Goal: Task Accomplishment & Management: Complete application form

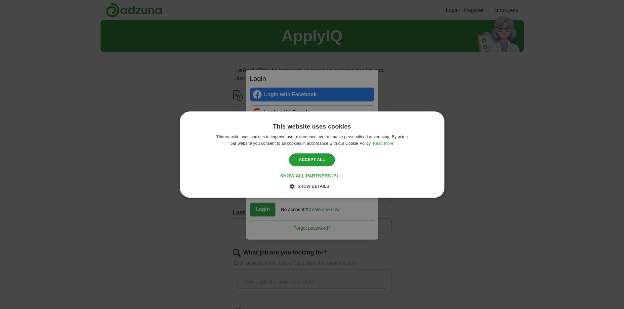
click at [315, 174] on span "Show all partners" at bounding box center [305, 175] width 51 height 5
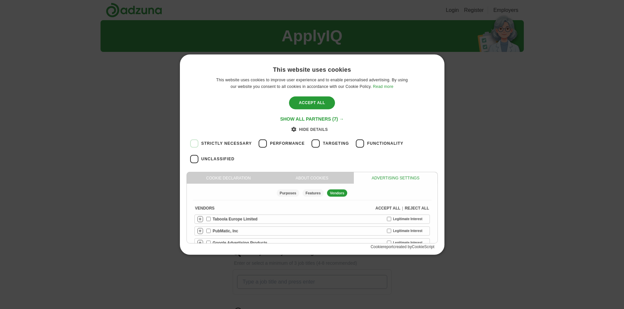
click at [371, 42] on div "This website uses cookies This website uses cookies to improve user experience …" at bounding box center [312, 154] width 624 height 309
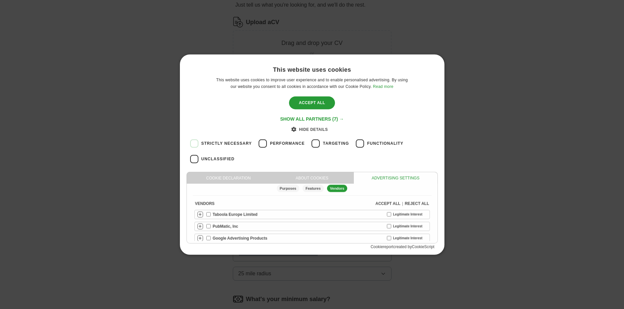
click at [310, 188] on div "Features" at bounding box center [312, 188] width 21 height 7
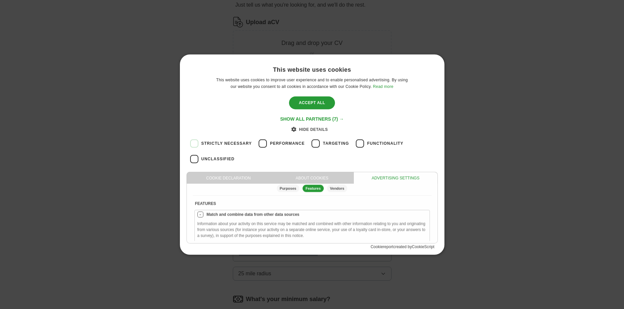
click at [294, 189] on div "Purposes" at bounding box center [288, 188] width 22 height 7
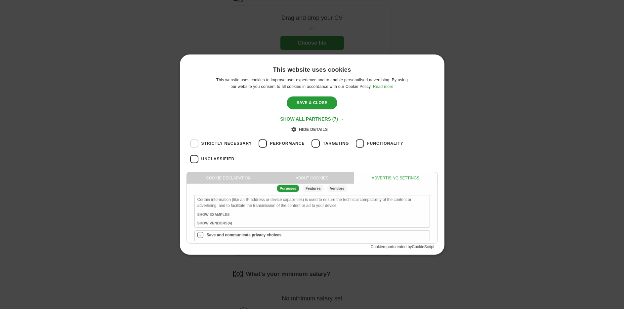
scroll to position [737, 0]
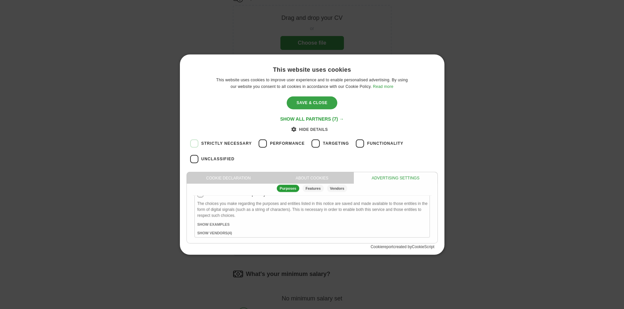
click at [318, 103] on div "Save & Close" at bounding box center [312, 103] width 51 height 13
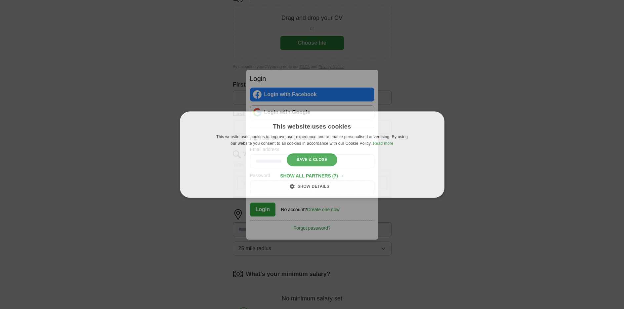
scroll to position [0, 0]
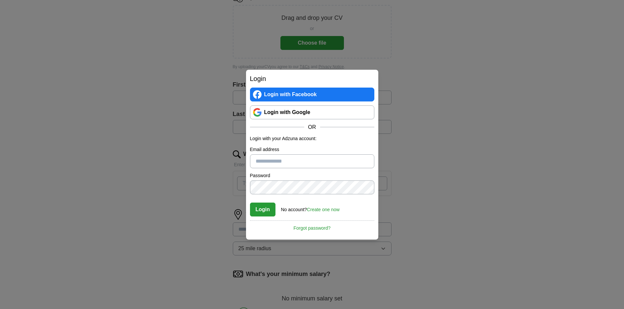
click at [333, 211] on link "Create one now" at bounding box center [323, 209] width 33 height 5
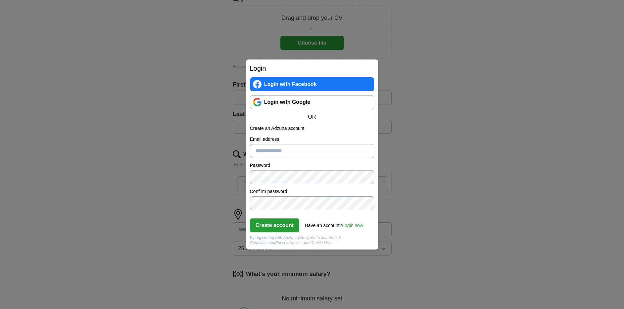
click at [339, 102] on link "Login with Google" at bounding box center [312, 102] width 124 height 14
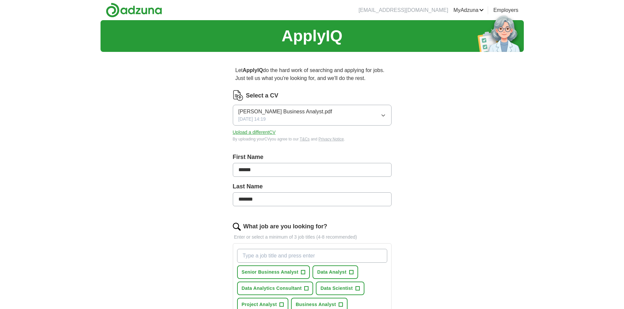
click at [261, 132] on button "Upload a different CV" at bounding box center [254, 132] width 43 height 7
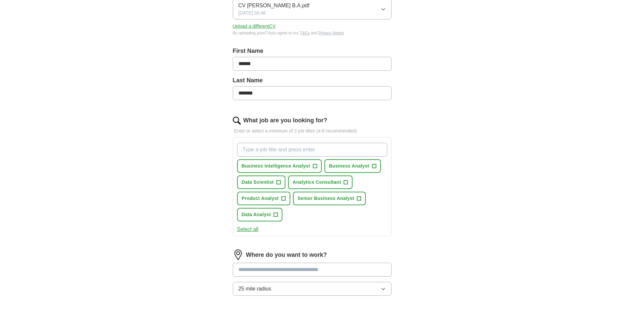
scroll to position [106, 0]
click at [254, 230] on button "Select all" at bounding box center [247, 229] width 21 height 8
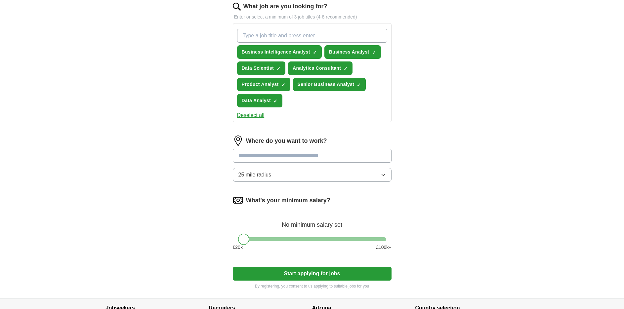
scroll to position [220, 0]
drag, startPoint x: 244, startPoint y: 241, endPoint x: 271, endPoint y: 243, distance: 26.5
click at [271, 243] on div at bounding box center [268, 238] width 11 height 11
drag, startPoint x: 271, startPoint y: 243, endPoint x: 280, endPoint y: 243, distance: 9.6
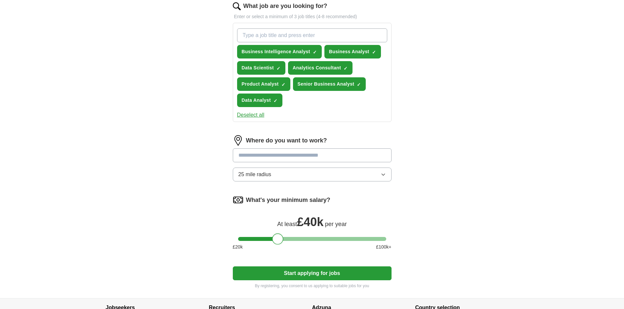
click at [280, 243] on div at bounding box center [277, 238] width 11 height 11
drag, startPoint x: 282, startPoint y: 237, endPoint x: 290, endPoint y: 237, distance: 7.6
click at [290, 237] on div at bounding box center [286, 238] width 11 height 11
drag, startPoint x: 285, startPoint y: 242, endPoint x: 277, endPoint y: 241, distance: 7.6
click at [277, 241] on div at bounding box center [277, 238] width 11 height 11
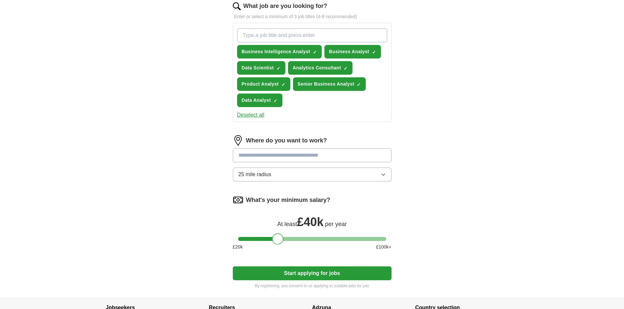
click at [275, 240] on div at bounding box center [277, 238] width 11 height 11
click at [307, 178] on button "25 mile radius" at bounding box center [312, 175] width 159 height 14
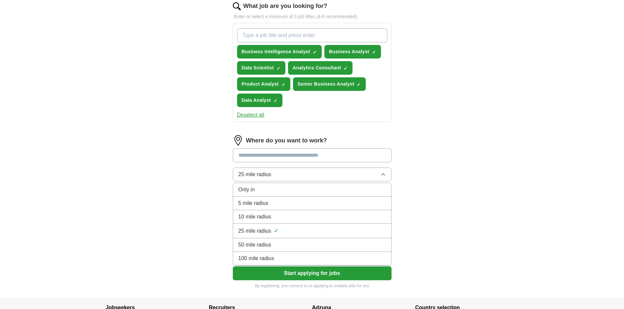
click at [291, 241] on li "50 mile radius" at bounding box center [312, 245] width 158 height 14
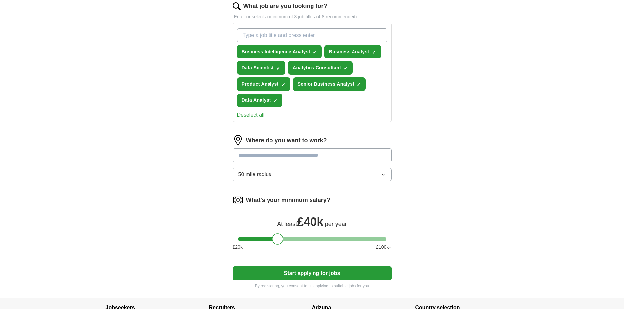
click at [321, 153] on input at bounding box center [312, 155] width 159 height 14
type input "**"
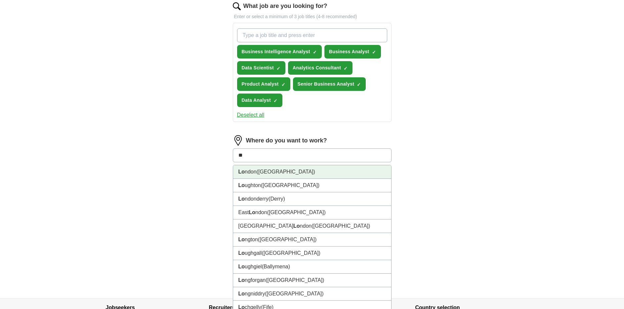
click at [312, 173] on li "Lo ndon ([GEOGRAPHIC_DATA])" at bounding box center [312, 172] width 158 height 14
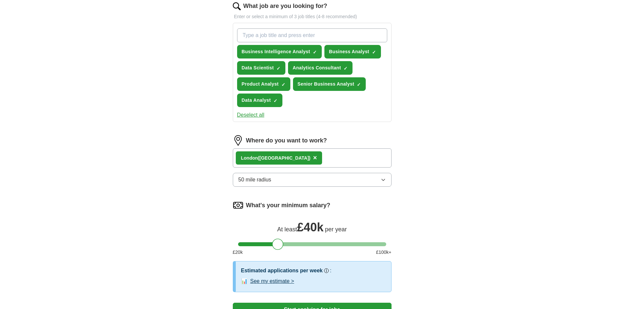
click at [317, 155] on div "Lo ndon ([GEOGRAPHIC_DATA]) ×" at bounding box center [312, 157] width 159 height 19
click at [315, 156] on div "Lo ndon ([GEOGRAPHIC_DATA]) ×" at bounding box center [312, 157] width 159 height 19
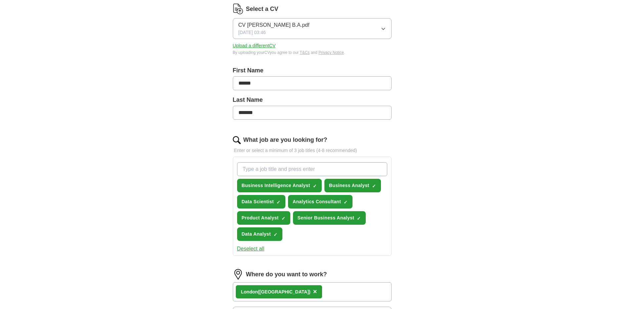
scroll to position [87, 0]
click at [303, 168] on input "What job are you looking for?" at bounding box center [312, 169] width 150 height 14
type input "junior business analyst"
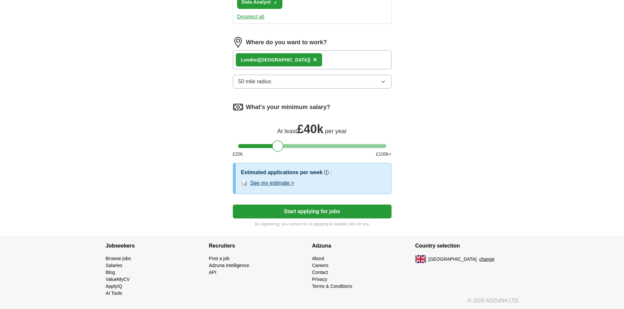
scroll to position [336, 0]
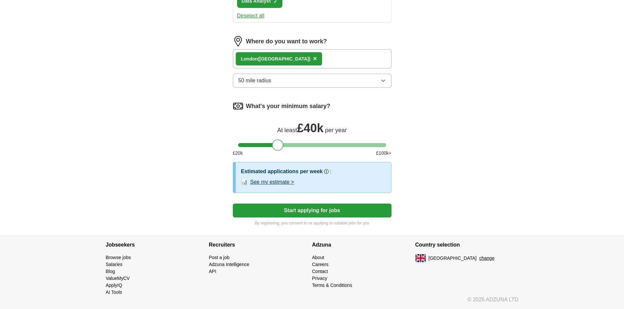
click at [273, 181] on button "See my estimate >" at bounding box center [272, 182] width 44 height 8
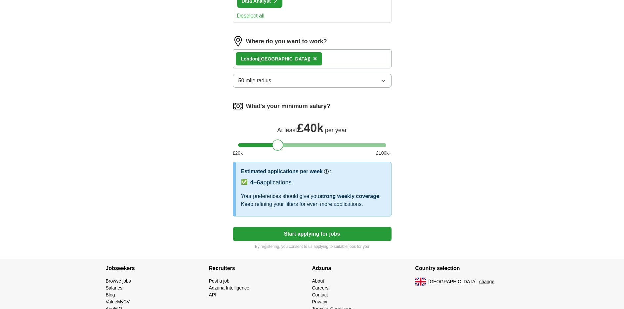
click at [246, 184] on span "✅" at bounding box center [244, 182] width 7 height 8
click at [326, 174] on div "Our best guess based on live jobs [DATE], and others like you." at bounding box center [326, 171] width 5 height 5
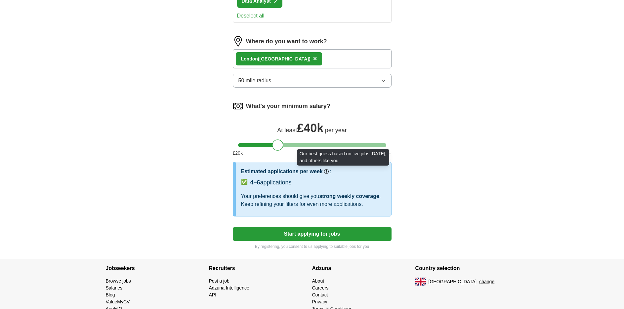
click at [327, 171] on circle at bounding box center [326, 171] width 3 height 3
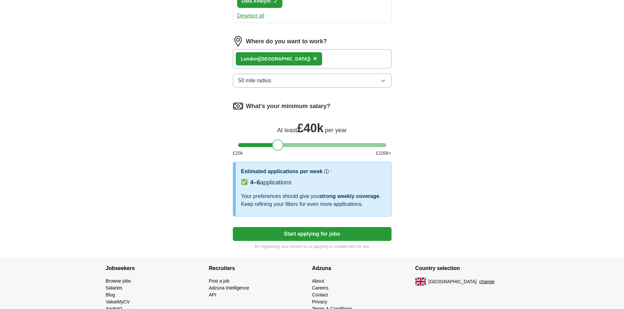
click at [327, 171] on circle at bounding box center [326, 171] width 3 height 3
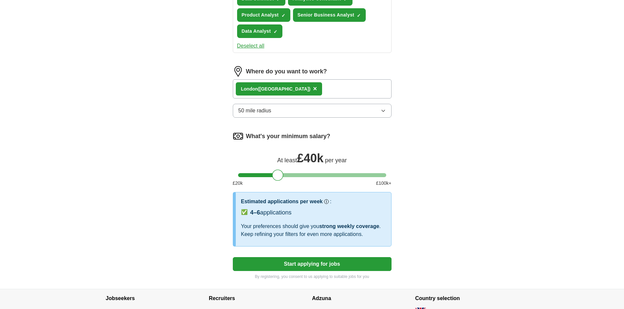
scroll to position [359, 0]
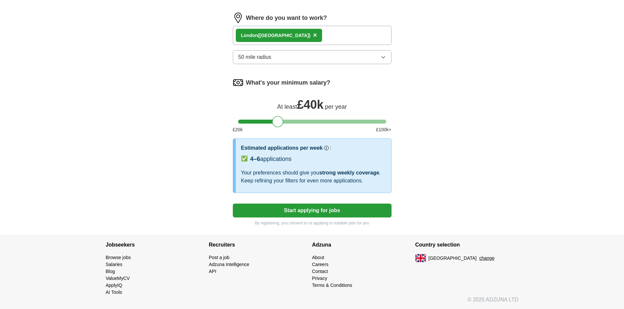
click at [325, 208] on button "Start applying for jobs" at bounding box center [312, 211] width 159 height 14
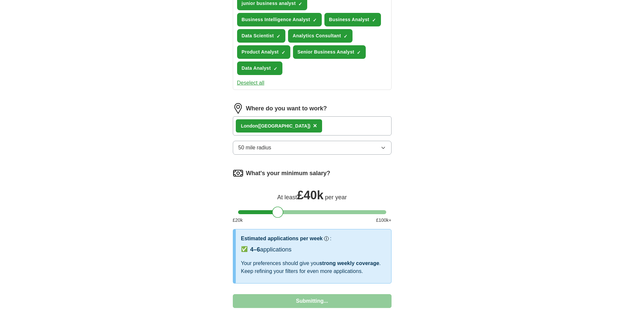
select select "**"
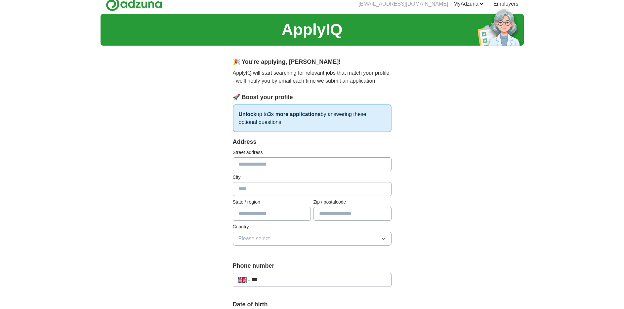
scroll to position [0, 0]
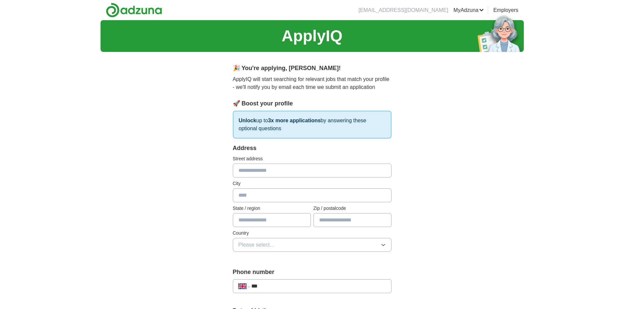
click at [310, 175] on input "text" at bounding box center [312, 171] width 159 height 14
type input "**********"
type input "******"
type input "*******"
click at [294, 216] on input "text" at bounding box center [272, 220] width 78 height 14
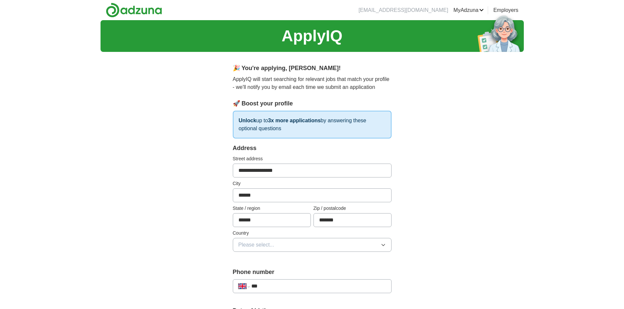
type input "******"
click at [282, 244] on button "Please select..." at bounding box center [312, 245] width 159 height 14
click at [281, 258] on div "[GEOGRAPHIC_DATA]" at bounding box center [311, 260] width 147 height 8
click at [276, 291] on div "**********" at bounding box center [312, 286] width 159 height 14
click at [276, 288] on input "***" at bounding box center [318, 286] width 134 height 8
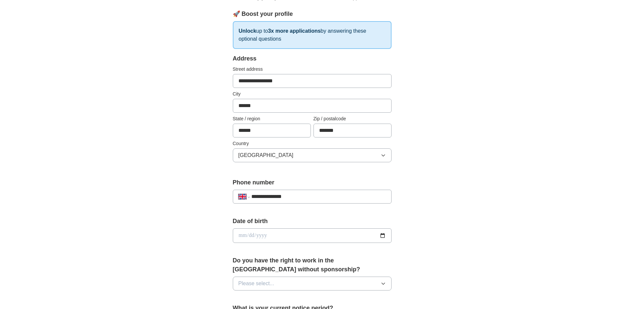
scroll to position [91, 0]
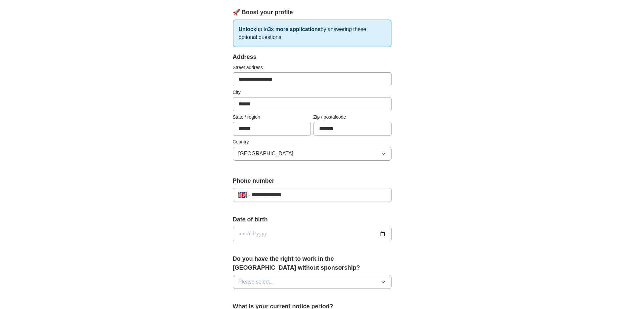
type input "**********"
click at [303, 232] on input "date" at bounding box center [312, 234] width 159 height 15
type input "**********"
click at [299, 282] on button "Please select..." at bounding box center [312, 282] width 159 height 14
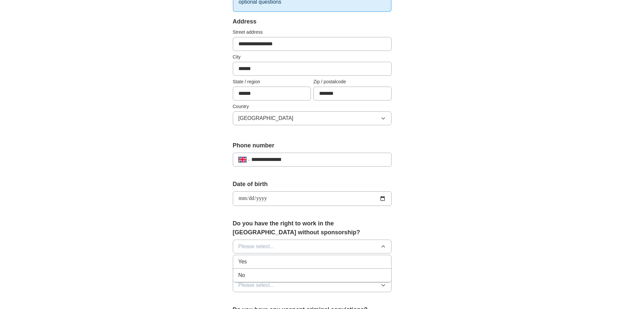
scroll to position [127, 0]
click at [296, 274] on div "No" at bounding box center [311, 275] width 147 height 8
click at [296, 280] on button "Please select..." at bounding box center [312, 285] width 159 height 14
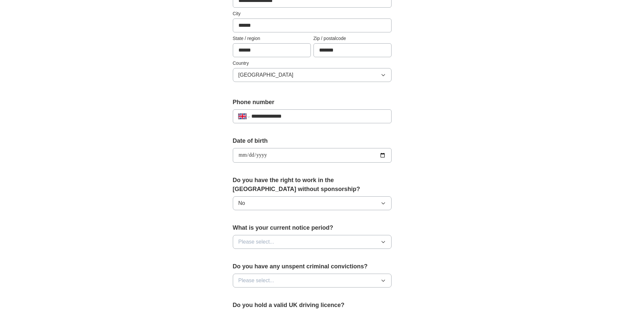
scroll to position [171, 0]
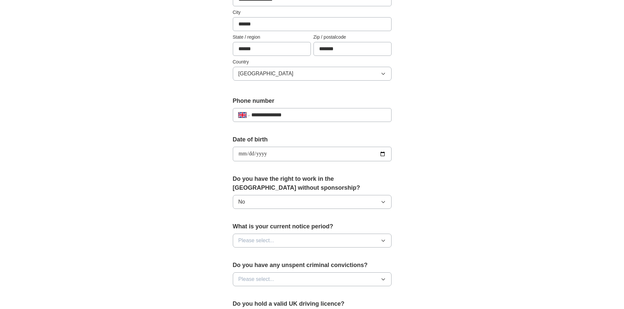
click at [294, 237] on button "Please select..." at bounding box center [312, 241] width 159 height 14
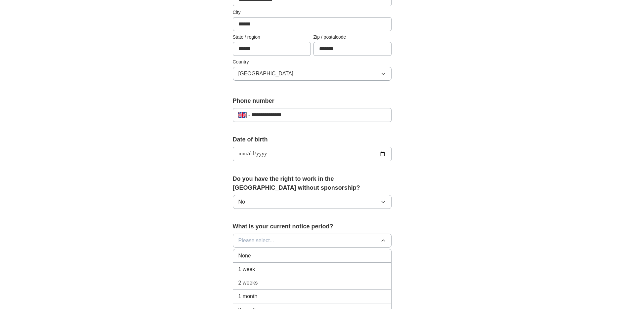
click at [289, 255] on div "None" at bounding box center [311, 256] width 147 height 8
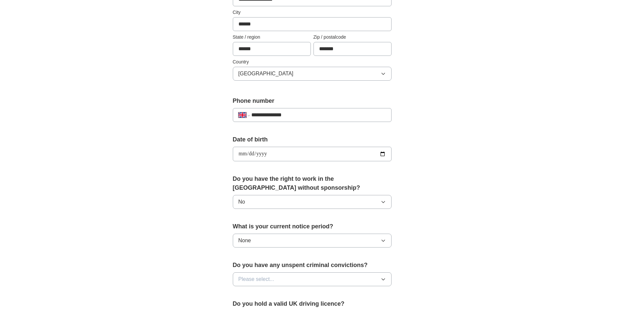
click at [286, 278] on button "Please select..." at bounding box center [312, 279] width 159 height 14
click at [282, 304] on li "No" at bounding box center [312, 308] width 158 height 14
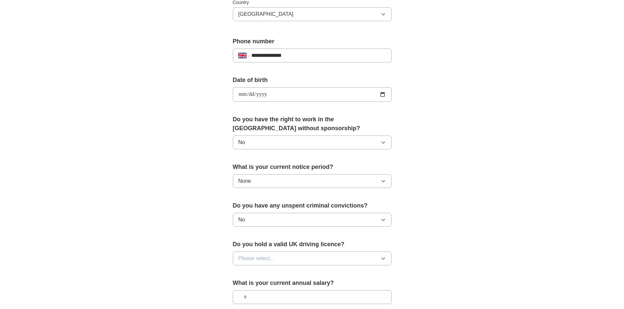
scroll to position [231, 0]
click at [291, 255] on button "Please select..." at bounding box center [312, 258] width 159 height 14
click at [281, 290] on div "No" at bounding box center [311, 287] width 147 height 8
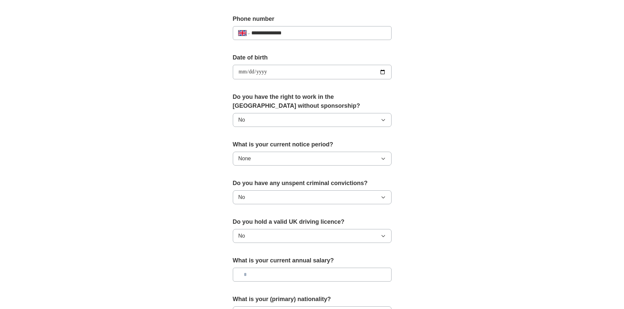
scroll to position [254, 0]
click at [281, 279] on input "text" at bounding box center [312, 274] width 159 height 14
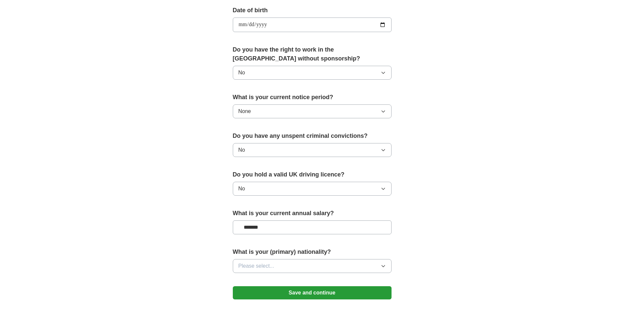
scroll to position [301, 0]
type input "*******"
click at [362, 74] on button "No" at bounding box center [312, 72] width 159 height 14
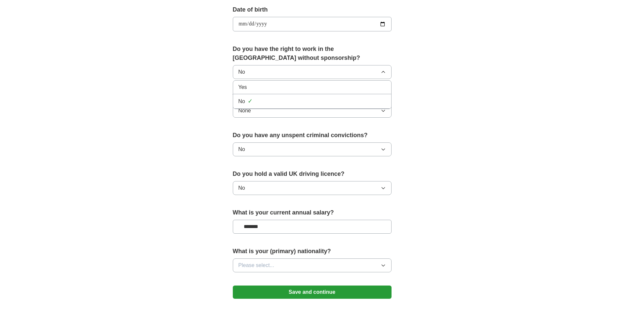
click at [357, 91] on div "Yes" at bounding box center [311, 87] width 147 height 8
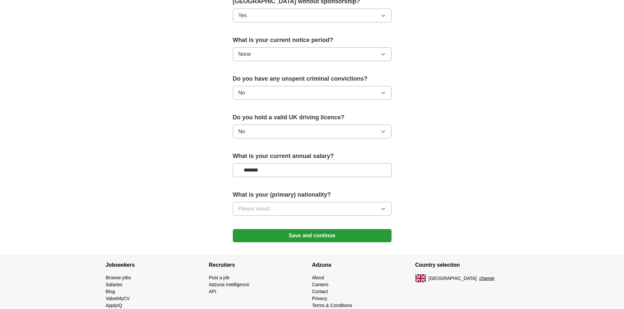
scroll to position [378, 0]
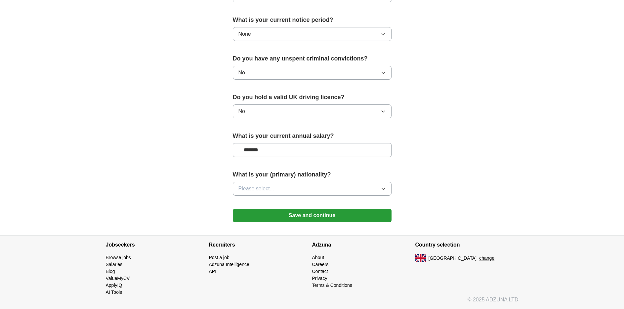
click at [316, 191] on button "Please select..." at bounding box center [312, 189] width 159 height 14
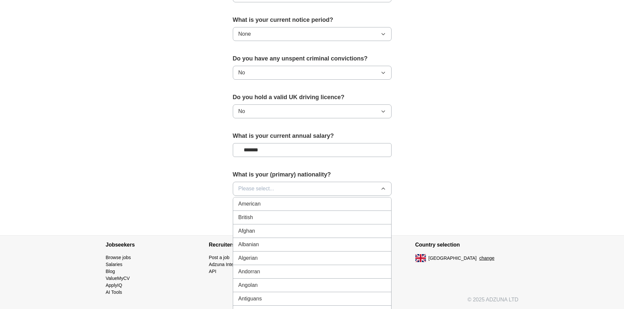
click at [309, 191] on button "Please select..." at bounding box center [312, 189] width 159 height 14
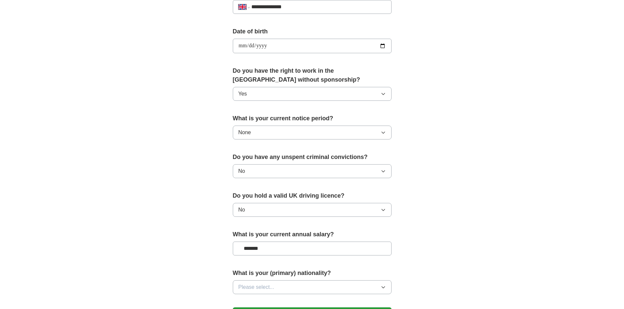
scroll to position [277, 0]
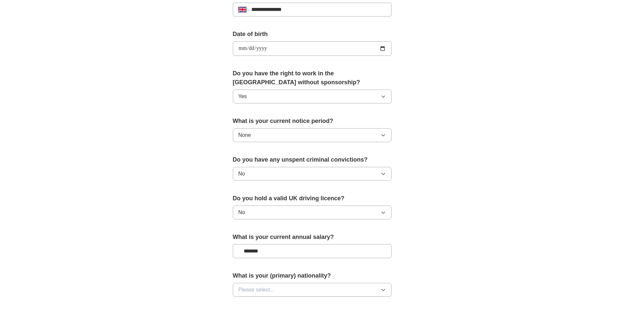
click at [334, 93] on button "Yes" at bounding box center [312, 97] width 159 height 14
click at [379, 112] on div "Yes ✓" at bounding box center [311, 112] width 147 height 9
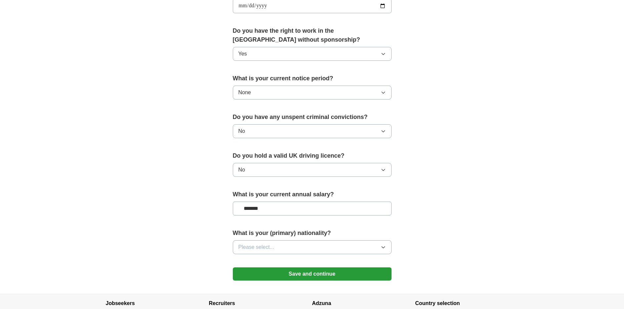
scroll to position [321, 0]
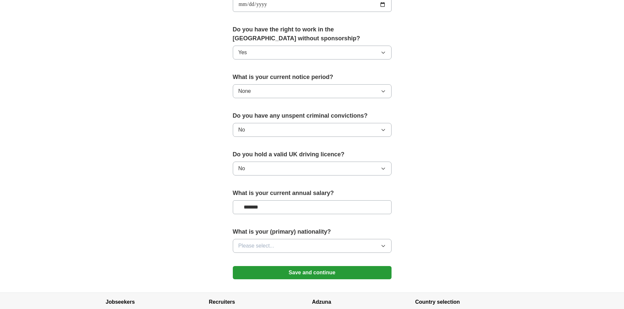
click at [315, 240] on button "Please select..." at bounding box center [312, 246] width 159 height 14
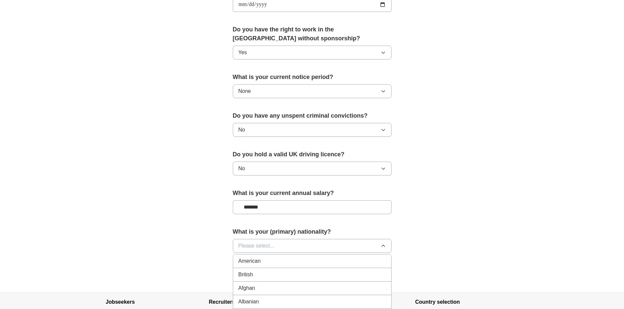
click at [310, 247] on button "Please select..." at bounding box center [312, 246] width 159 height 14
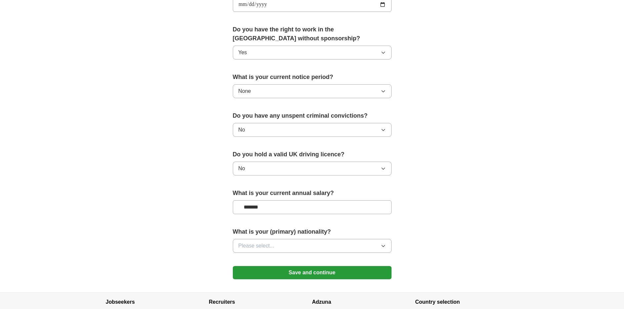
click at [310, 247] on button "Please select..." at bounding box center [312, 246] width 159 height 14
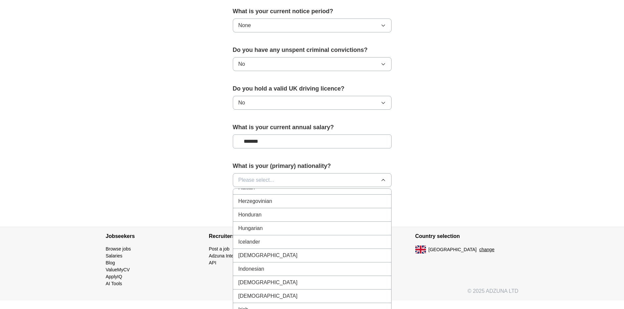
scroll to position [1024, 0]
click at [304, 256] on div "[DEMOGRAPHIC_DATA]" at bounding box center [311, 255] width 147 height 8
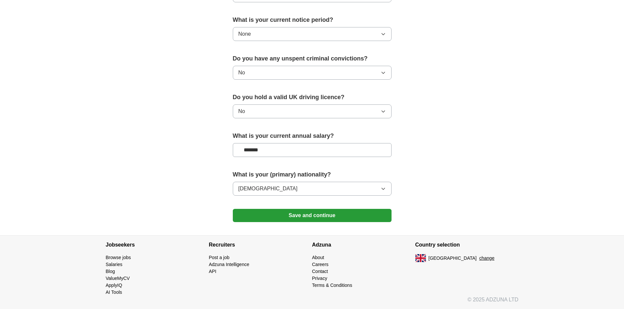
click at [308, 210] on button "Save and continue" at bounding box center [312, 215] width 159 height 13
